Goal: Task Accomplishment & Management: Manage account settings

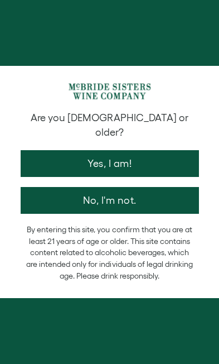
click at [134, 150] on button "Yes, I am!" at bounding box center [110, 163] width 179 height 27
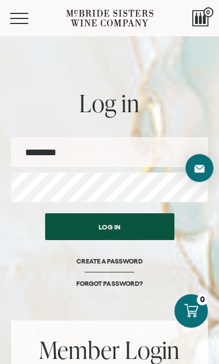
click at [114, 156] on input "email" at bounding box center [109, 152] width 197 height 30
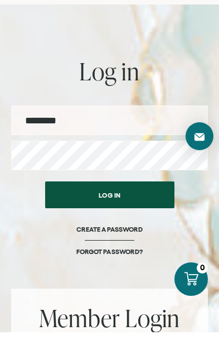
type input "**********"
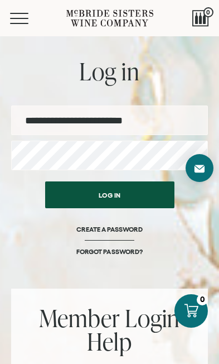
click at [139, 189] on button "Log in" at bounding box center [110, 195] width 130 height 27
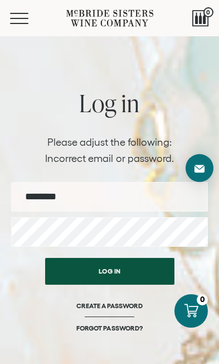
type input "**********"
click at [109, 271] on button "Log in" at bounding box center [110, 271] width 130 height 27
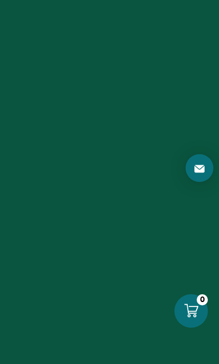
scroll to position [48, 0]
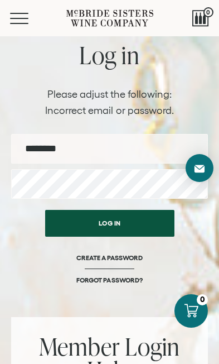
click at [134, 149] on input "email" at bounding box center [109, 149] width 197 height 30
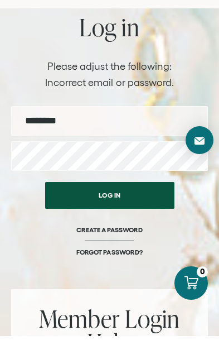
type input "**********"
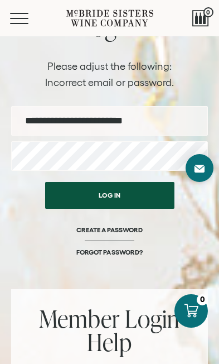
click at [138, 194] on button "Log in" at bounding box center [110, 195] width 130 height 27
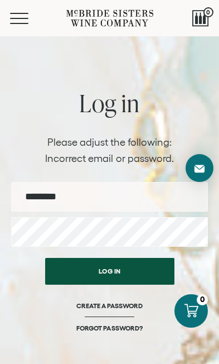
type input "**********"
click at [127, 273] on button "Log in" at bounding box center [110, 271] width 130 height 27
click at [20, 21] on button "Menu" at bounding box center [30, 18] width 40 height 11
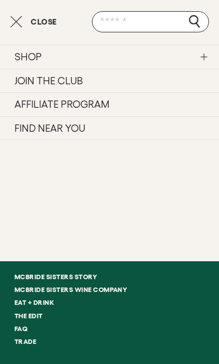
click at [23, 25] on button "Close" at bounding box center [33, 21] width 47 height 13
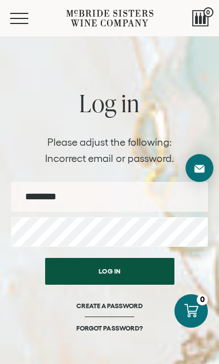
click at [204, 15] on span "0" at bounding box center [209, 12] width 10 height 10
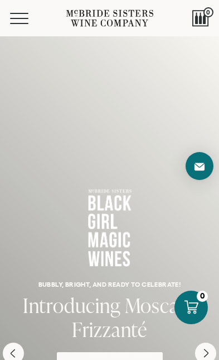
click at [31, 21] on button "Menu" at bounding box center [30, 18] width 40 height 11
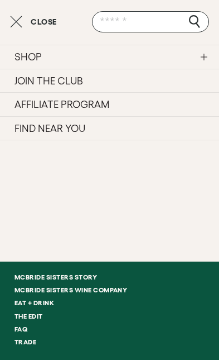
click at [164, 179] on ul "SHOP Sets Reds Whites Rosé Sparkling All Wines JOIN THE CLUB AFFILIATE PROGRAM …" at bounding box center [109, 151] width 219 height 212
click at [161, 179] on ul "SHOP Sets Reds Whites Rosé Sparkling All Wines JOIN THE CLUB AFFILIATE PROGRAM …" at bounding box center [109, 151] width 219 height 212
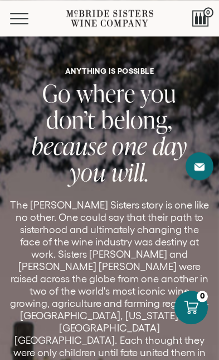
scroll to position [3675, 0]
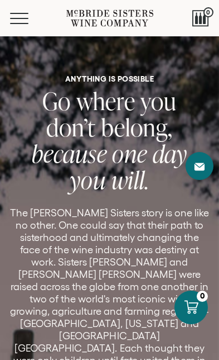
click at [208, 20] on div at bounding box center [201, 18] width 17 height 17
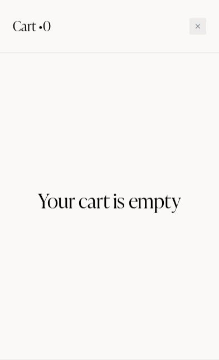
click at [204, 29] on div at bounding box center [198, 26] width 17 height 17
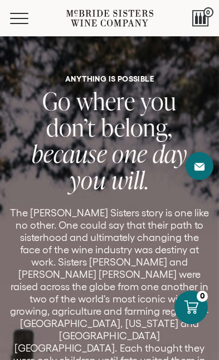
click at [24, 22] on button "Menu" at bounding box center [30, 18] width 40 height 11
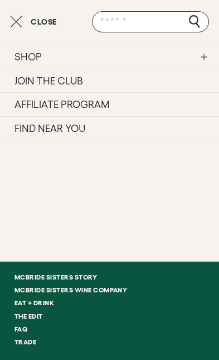
click at [211, 59] on link "SHOP" at bounding box center [109, 57] width 219 height 24
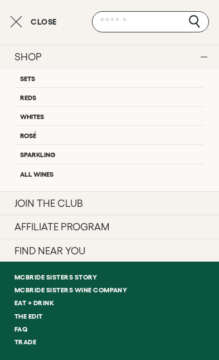
click at [118, 75] on link "Sets" at bounding box center [110, 78] width 188 height 18
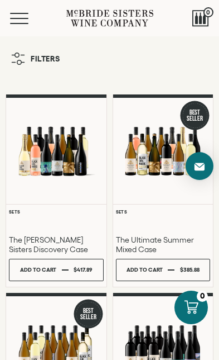
click at [26, 22] on button "Menu" at bounding box center [30, 18] width 40 height 11
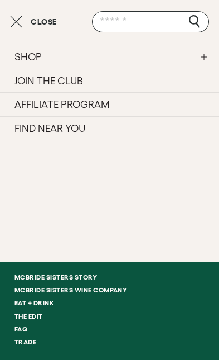
click at [157, 80] on link "JOIN THE CLUB" at bounding box center [109, 81] width 219 height 24
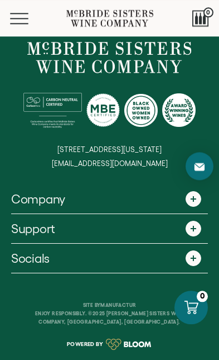
scroll to position [2378, 0]
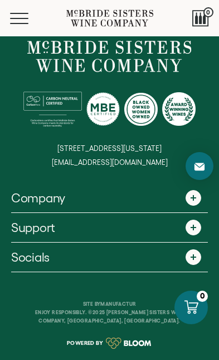
click at [192, 235] on span at bounding box center [194, 227] width 16 height 16
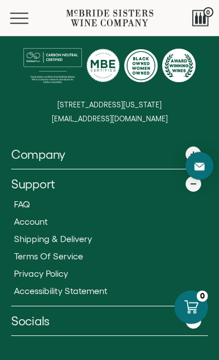
scroll to position [2422, 0]
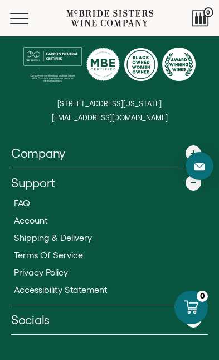
click at [26, 225] on span "Account" at bounding box center [31, 220] width 34 height 10
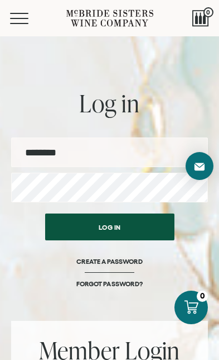
click at [91, 157] on input "email" at bounding box center [109, 152] width 197 height 30
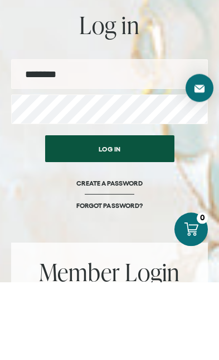
click at [122, 137] on input "email" at bounding box center [109, 152] width 197 height 30
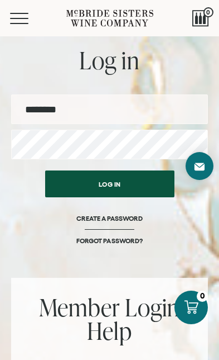
scroll to position [42, 0]
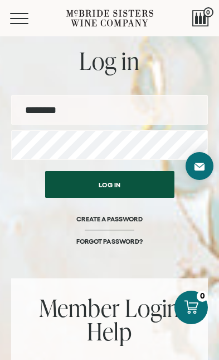
type input "**********"
click at [76, 185] on button "Log in" at bounding box center [110, 184] width 130 height 27
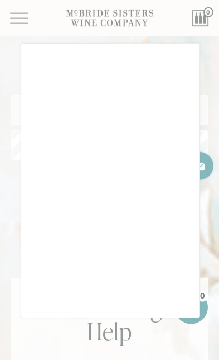
scroll to position [43, 0]
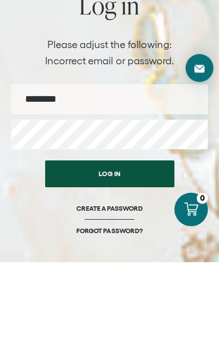
type input "**********"
click at [109, 258] on button "Log in" at bounding box center [110, 271] width 130 height 27
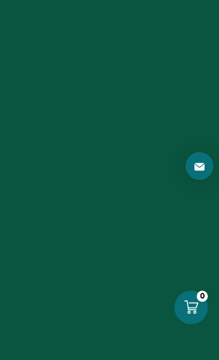
scroll to position [98, 0]
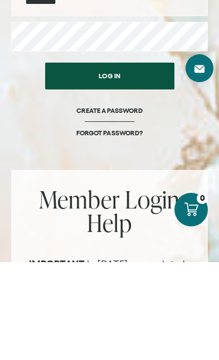
click at [108, 104] on input "email" at bounding box center [109, 99] width 197 height 30
click at [48, 103] on input "email" at bounding box center [109, 99] width 197 height 30
click at [89, 103] on input "email" at bounding box center [109, 99] width 197 height 30
type input "**********"
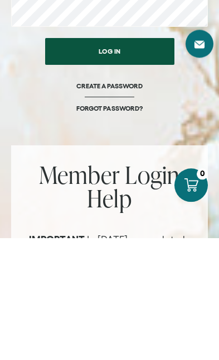
click at [124, 160] on button "Log in" at bounding box center [110, 173] width 130 height 27
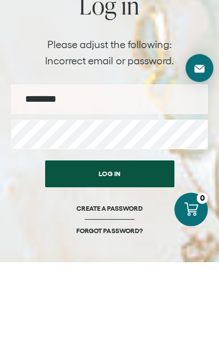
click at [36, 252] on div "Log in CREATE A PASSWORD FORGOT PASSWORD?" at bounding box center [109, 308] width 197 height 113
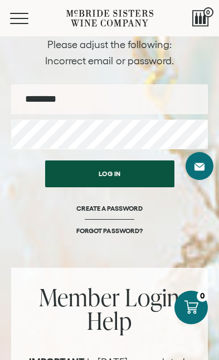
click at [111, 228] on link "FORGOT PASSWORD?" at bounding box center [110, 230] width 66 height 8
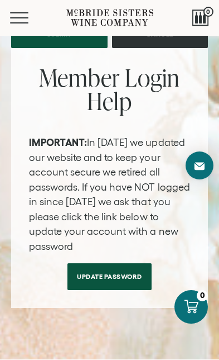
scroll to position [169, 0]
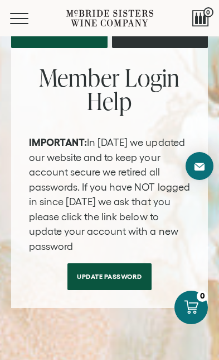
click at [123, 267] on link "Update Password" at bounding box center [110, 276] width 84 height 27
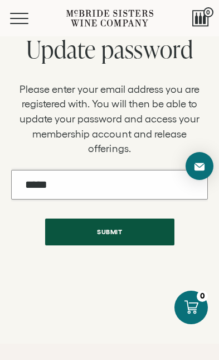
click at [93, 179] on input "Email" at bounding box center [109, 185] width 197 height 30
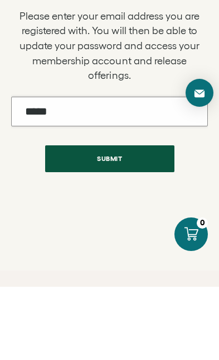
type input "**********"
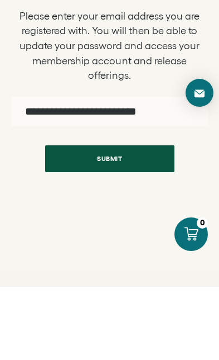
scroll to position [73, 0]
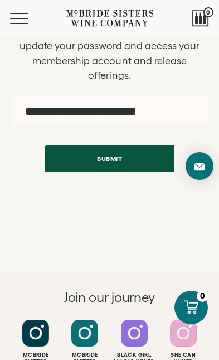
click at [140, 153] on button "Submit" at bounding box center [110, 158] width 130 height 27
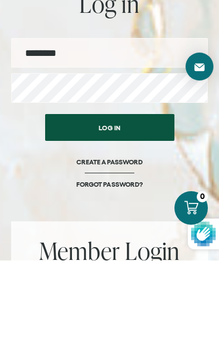
click at [106, 137] on input "email" at bounding box center [109, 152] width 197 height 30
type input "**********"
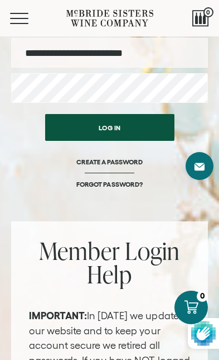
click at [130, 128] on button "Log in" at bounding box center [110, 127] width 130 height 27
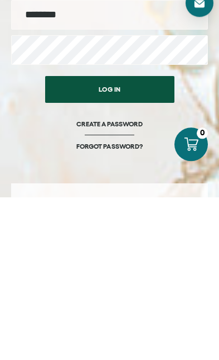
scroll to position [20, 0]
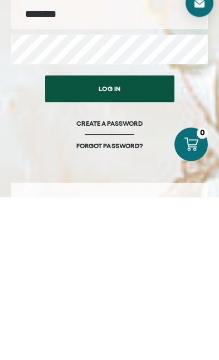
click at [102, 163] on input "email" at bounding box center [109, 178] width 197 height 30
type input "**********"
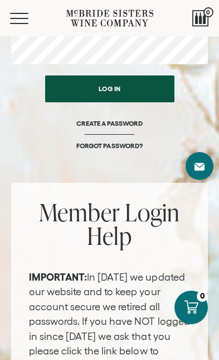
scroll to position [122, 0]
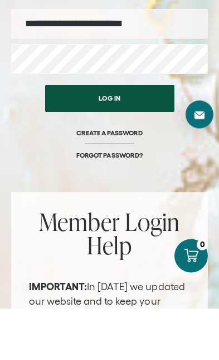
click at [97, 202] on link "FORGOT PASSWORD?" at bounding box center [110, 206] width 66 height 8
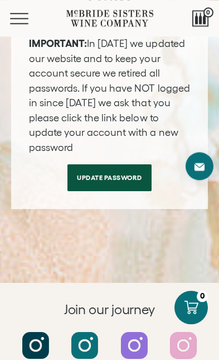
scroll to position [284, 0]
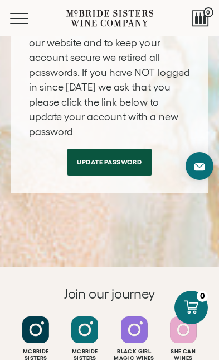
click at [117, 159] on link "Update Password" at bounding box center [110, 162] width 84 height 27
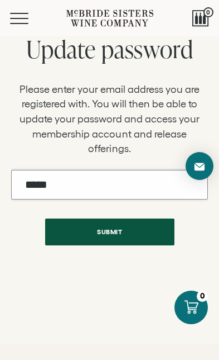
click at [86, 178] on input "Email" at bounding box center [109, 185] width 197 height 30
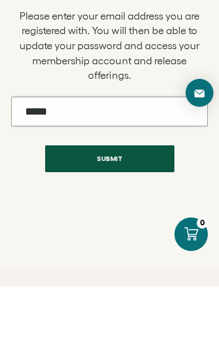
type input "**********"
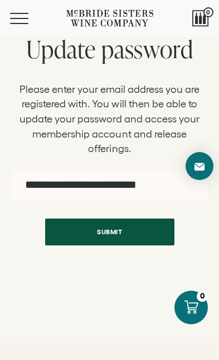
click at [120, 227] on button "Submit" at bounding box center [110, 231] width 130 height 27
